Goal: Information Seeking & Learning: Learn about a topic

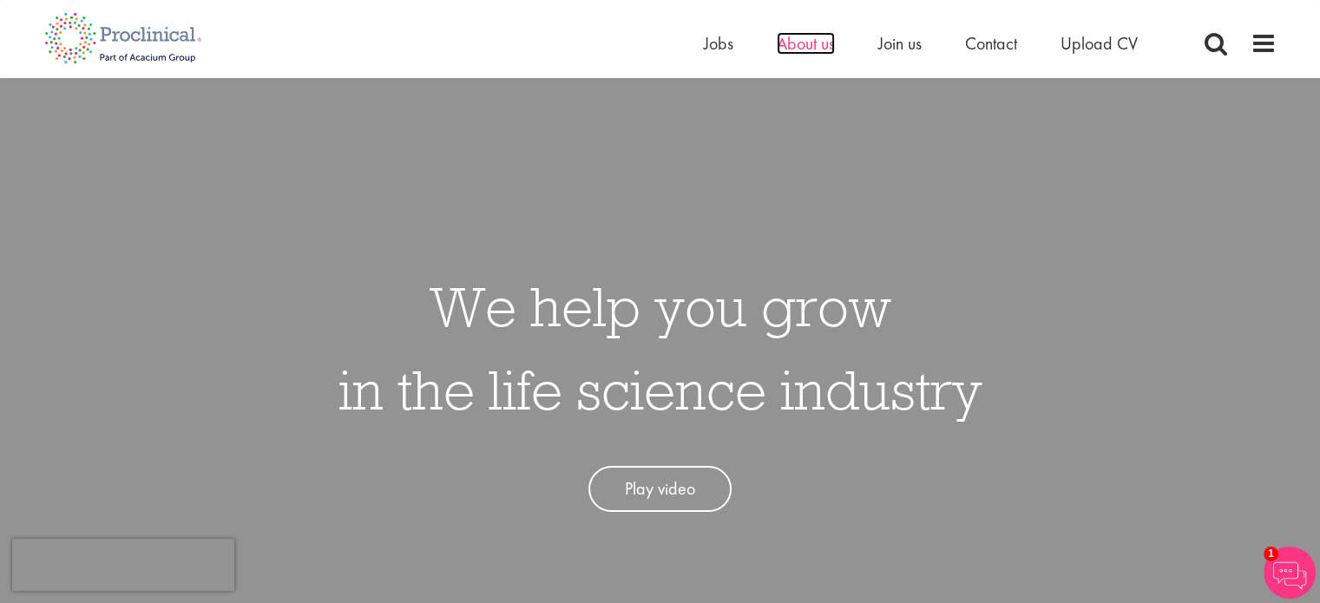
click at [819, 40] on span "About us" at bounding box center [806, 43] width 58 height 23
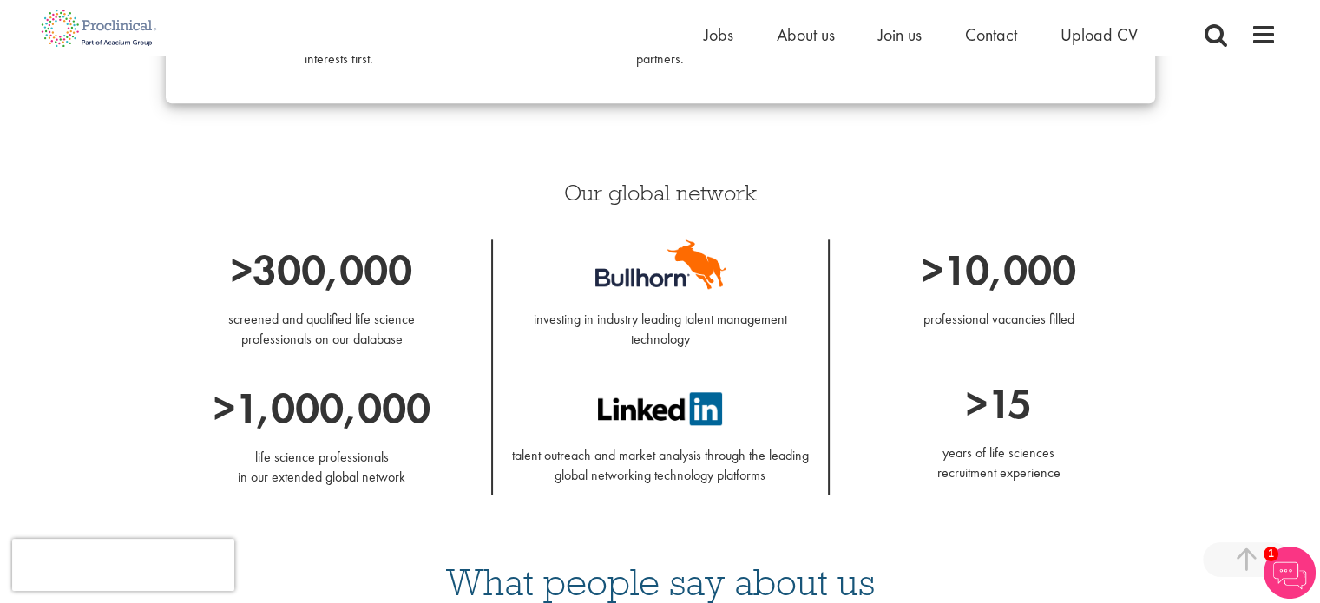
scroll to position [1735, 0]
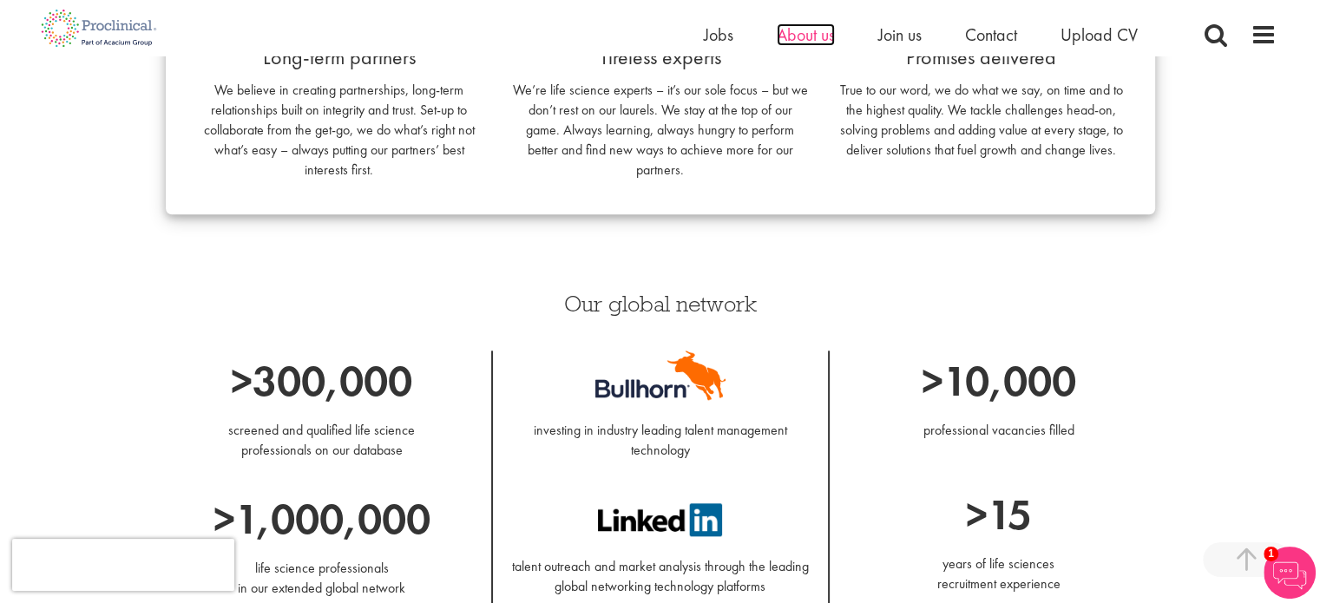
click at [819, 37] on span "About us" at bounding box center [806, 34] width 58 height 23
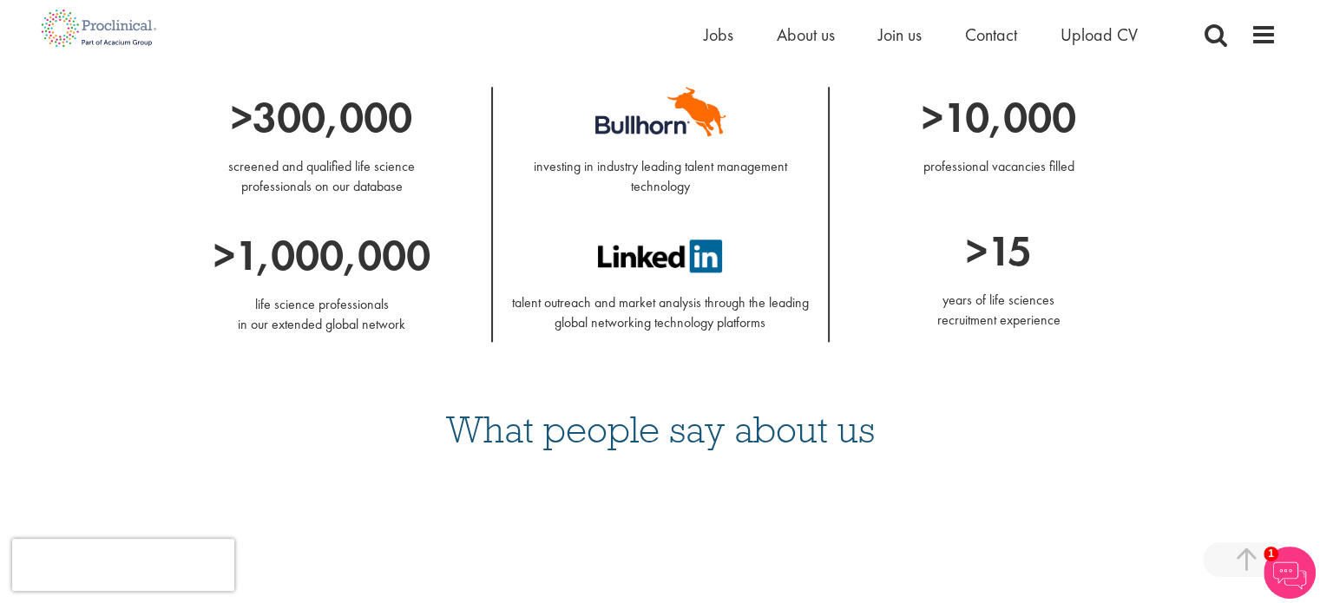
scroll to position [1865, 0]
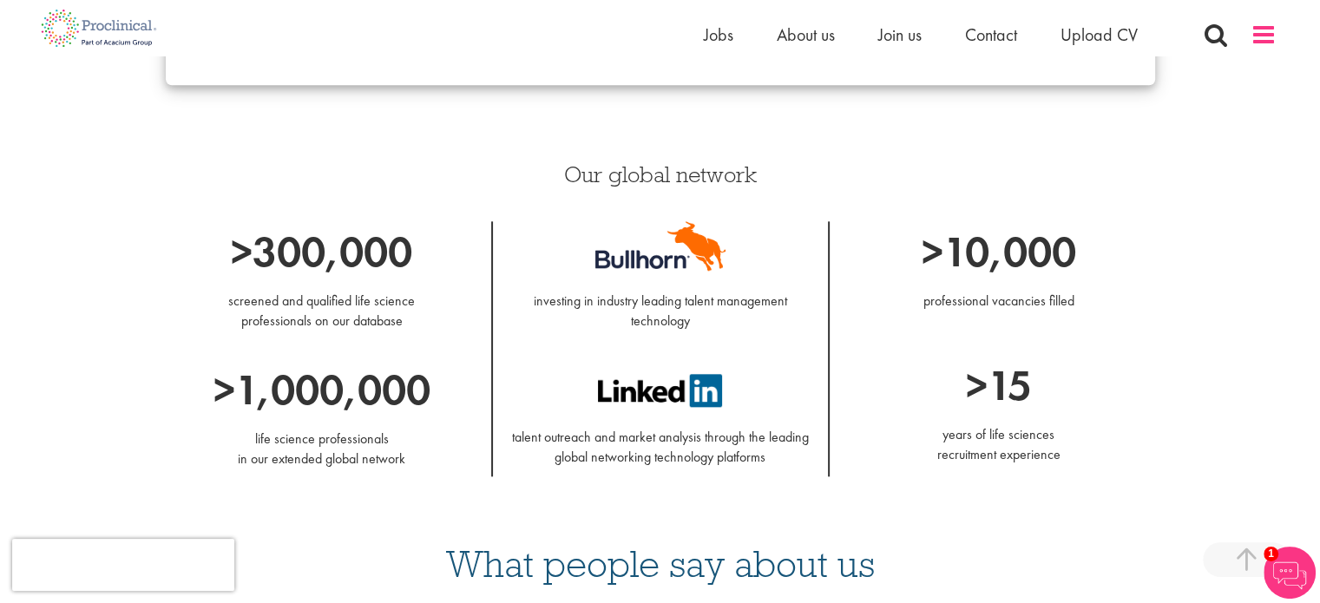
click at [1267, 34] on span at bounding box center [1263, 35] width 26 height 26
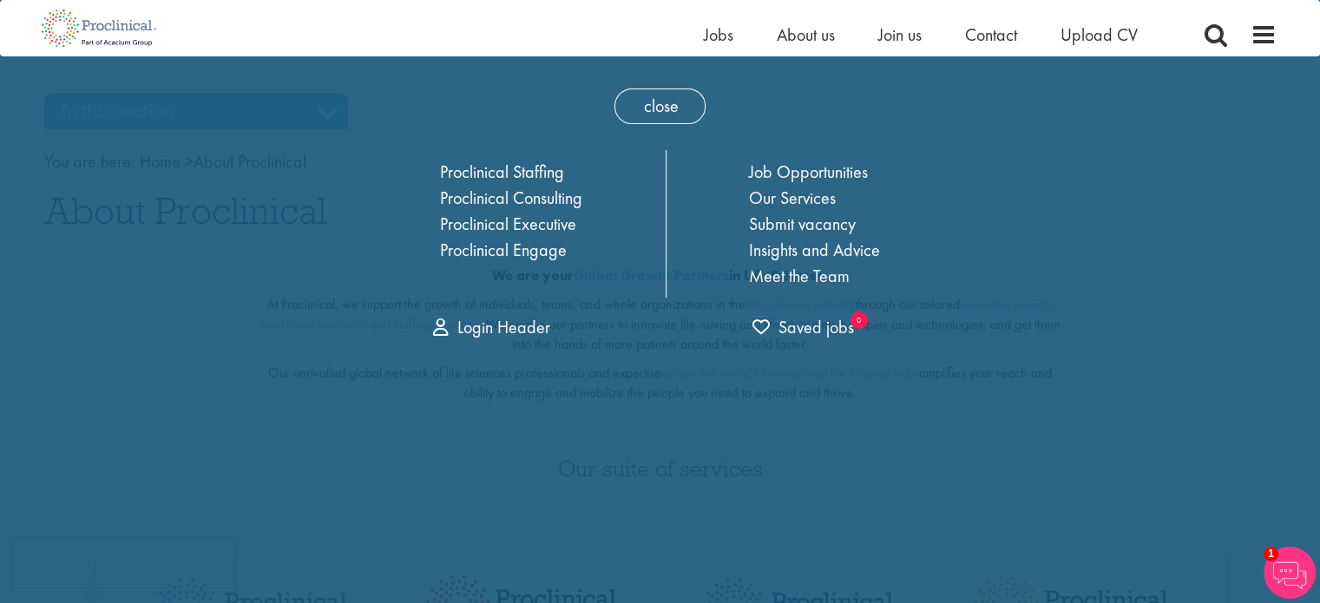
scroll to position [0, 0]
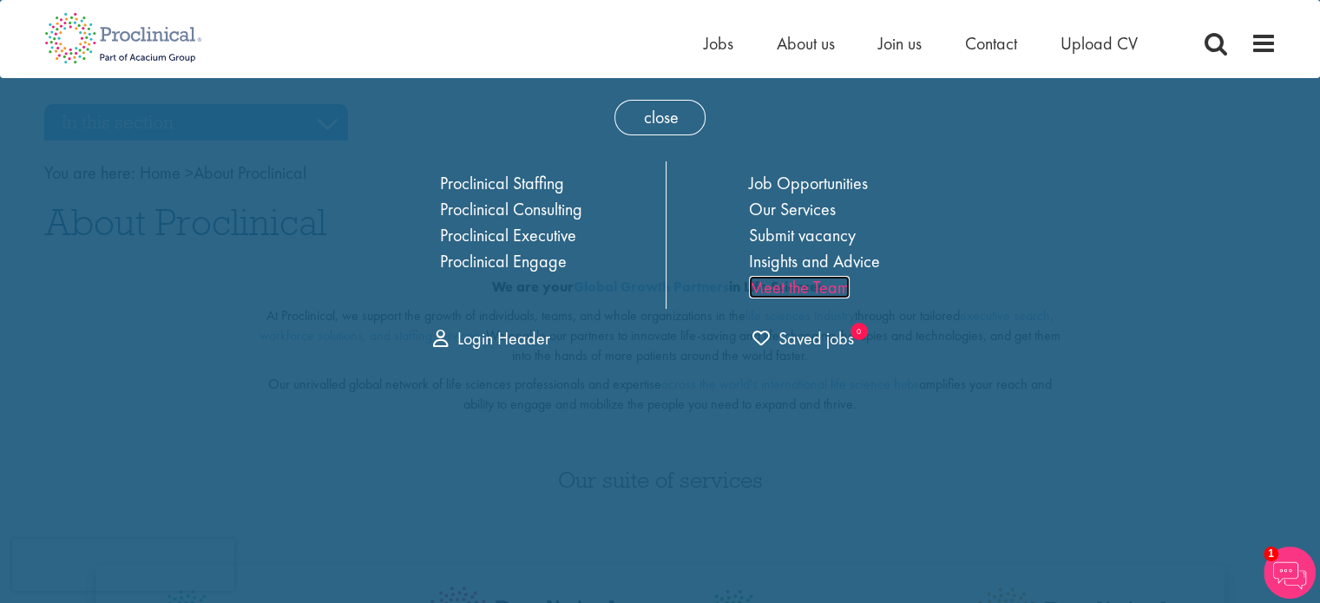
click at [787, 291] on link "Meet the Team" at bounding box center [799, 287] width 101 height 23
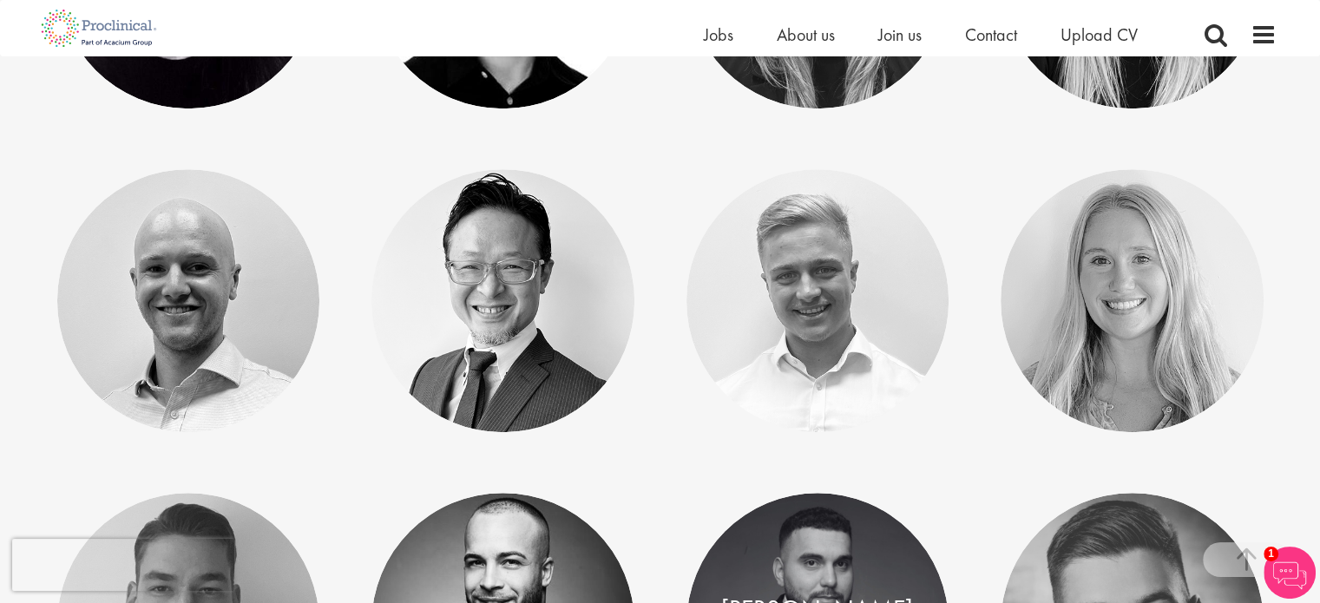
scroll to position [1041, 0]
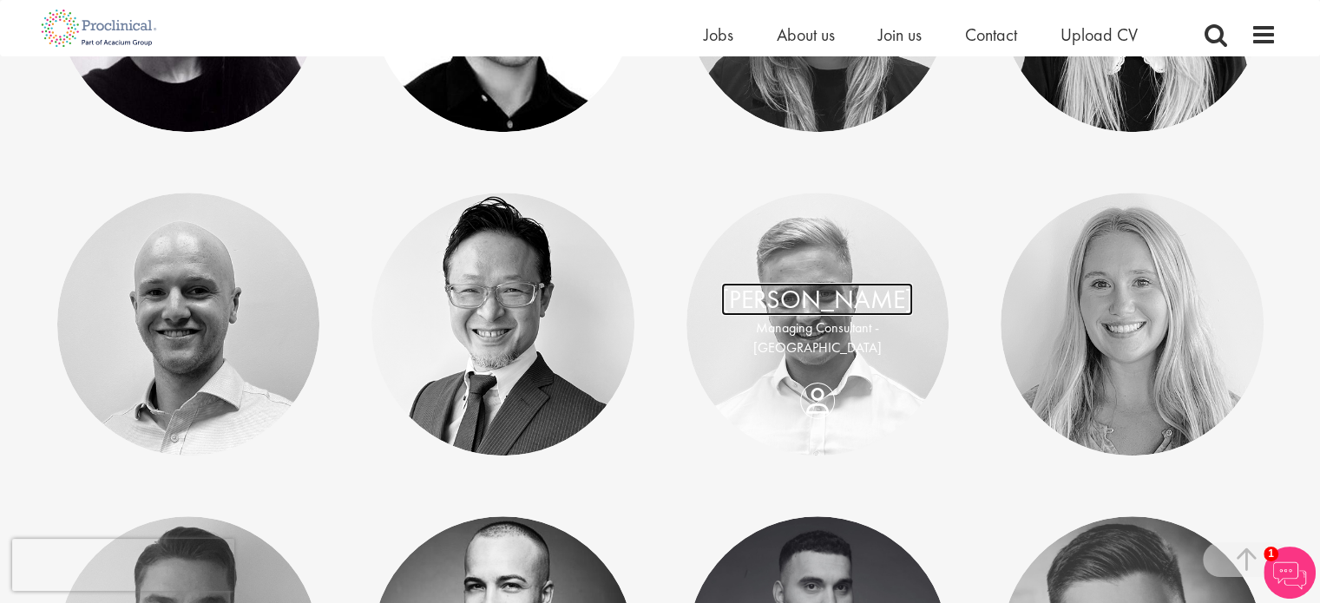
click at [798, 311] on link "[PERSON_NAME]" at bounding box center [817, 299] width 192 height 33
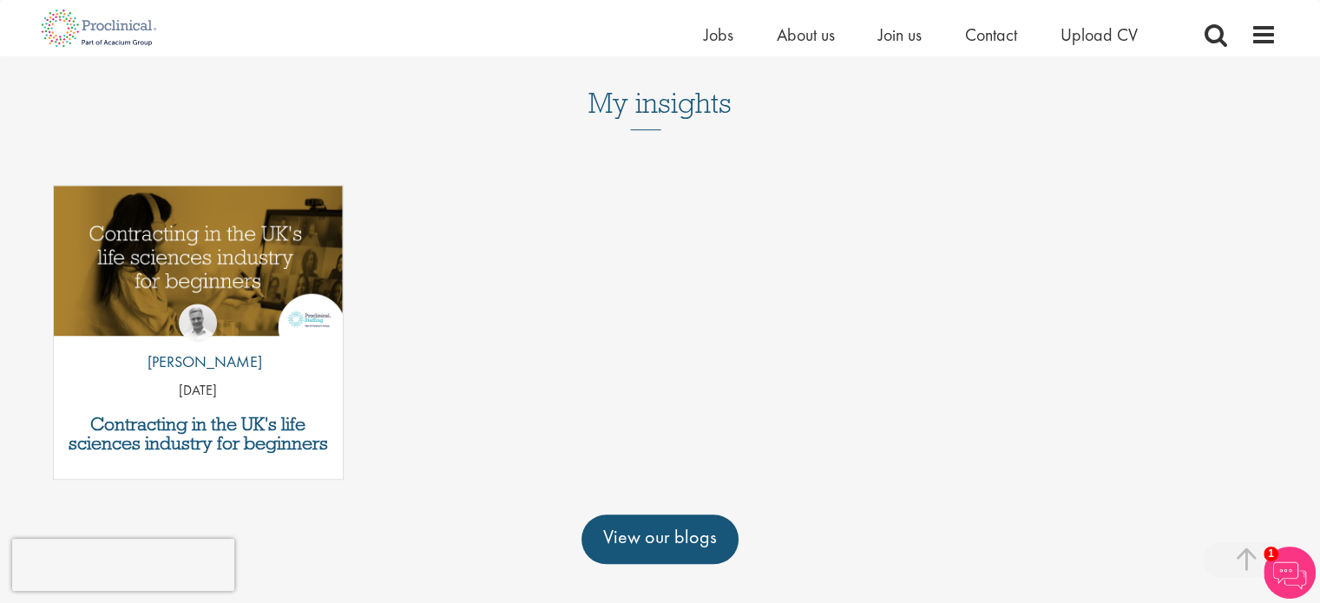
scroll to position [1302, 0]
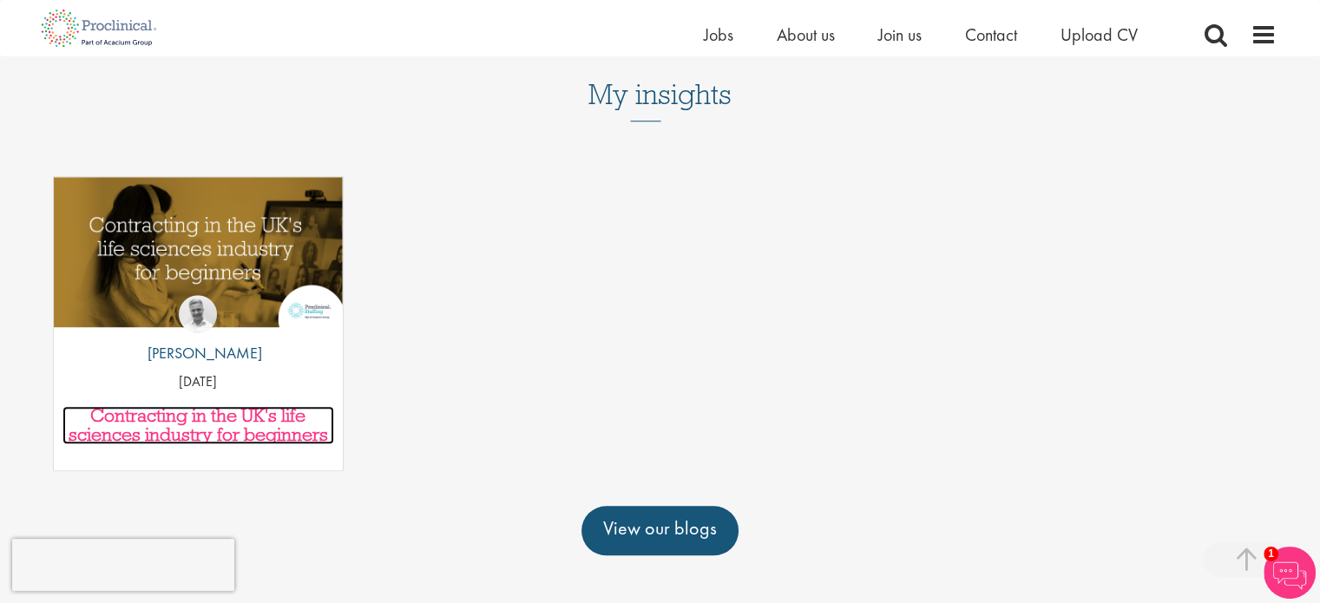
click at [207, 406] on h3 "Contracting in the UK's life sciences industry for beginners" at bounding box center [198, 425] width 272 height 38
